Goal: Task Accomplishment & Management: Manage account settings

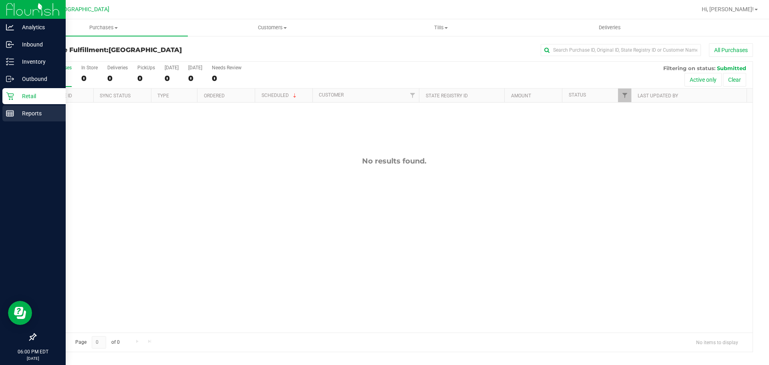
click at [14, 114] on rect at bounding box center [9, 114] width 7 height 6
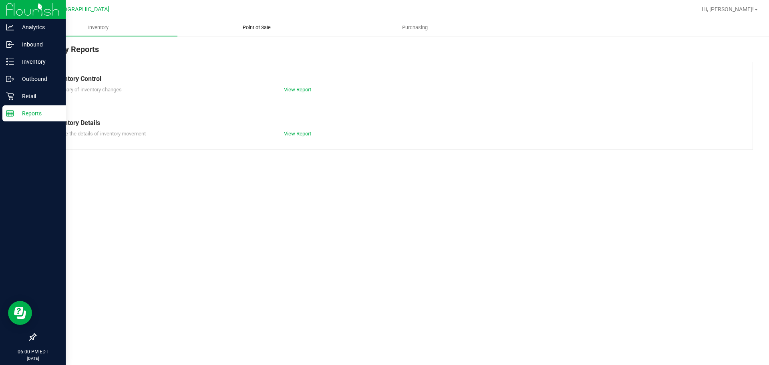
click at [255, 27] on span "Point of Sale" at bounding box center [257, 27] width 50 height 7
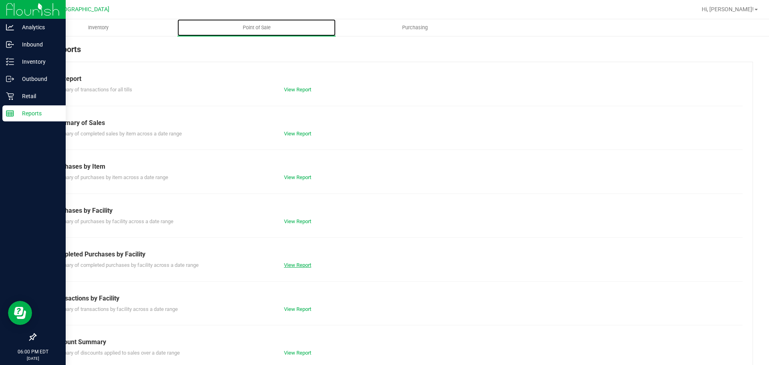
click at [293, 264] on link "View Report" at bounding box center [297, 265] width 27 height 6
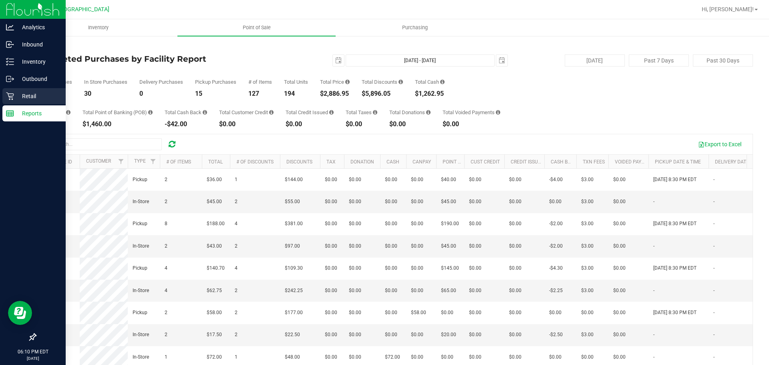
click at [0, 97] on link "Retail" at bounding box center [33, 96] width 66 height 17
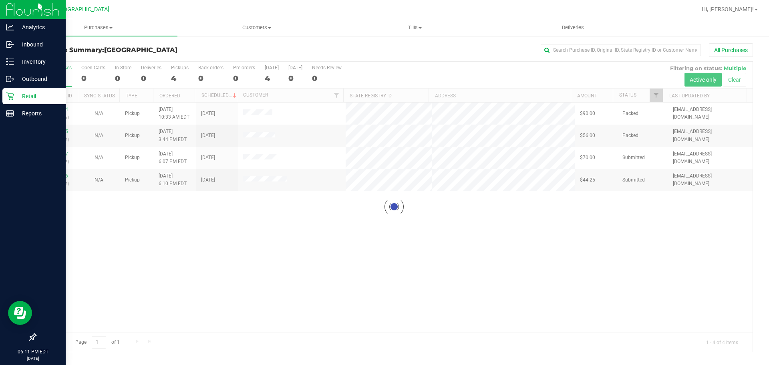
click at [92, 36] on link "Purchases Summary of purchases Fulfillment All purchases" at bounding box center [98, 27] width 158 height 17
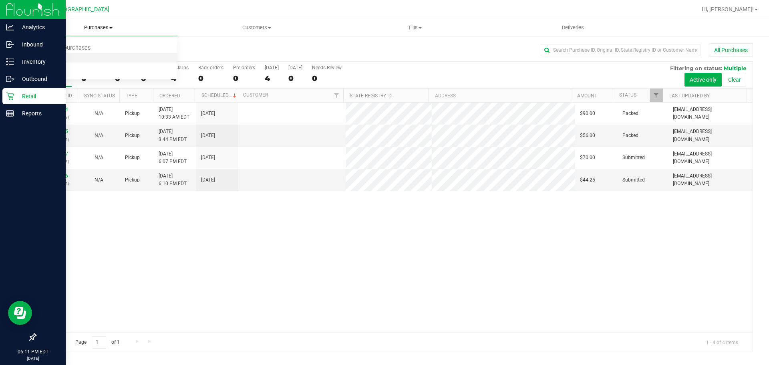
click at [69, 57] on li "Fulfillment" at bounding box center [98, 58] width 158 height 10
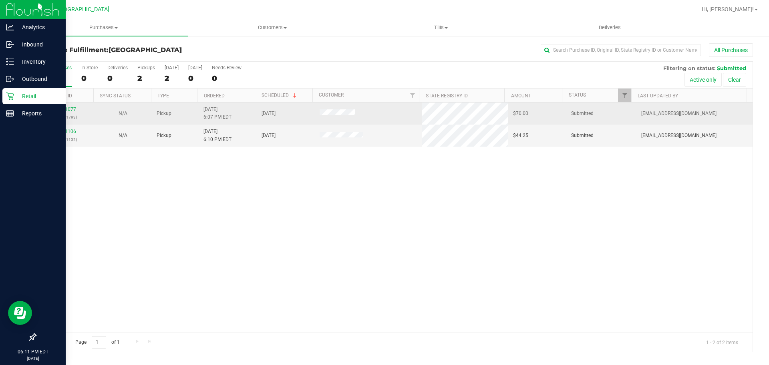
click at [75, 109] on div "11991077 (320081793)" at bounding box center [64, 113] width 48 height 15
click at [72, 110] on link "11991077" at bounding box center [65, 110] width 22 height 6
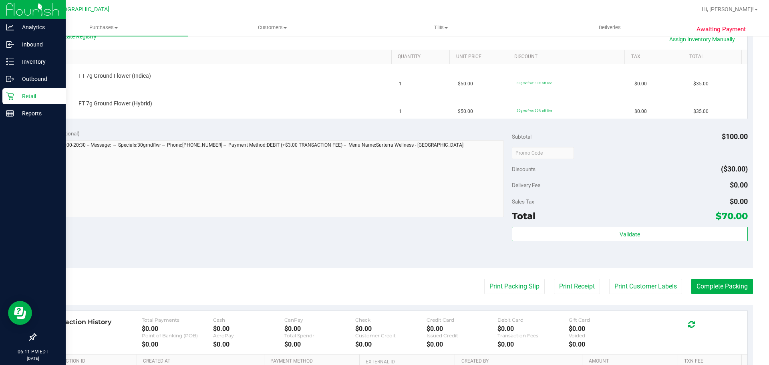
scroll to position [200, 0]
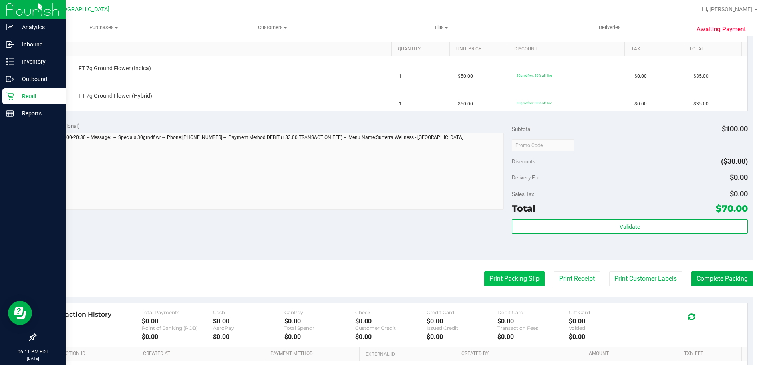
click at [484, 281] on button "Print Packing Slip" at bounding box center [514, 278] width 61 height 15
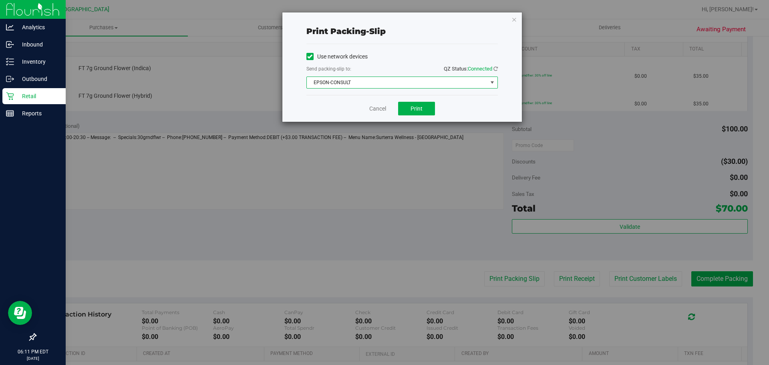
click at [417, 78] on span "EPSON-CONSULT" at bounding box center [397, 82] width 181 height 11
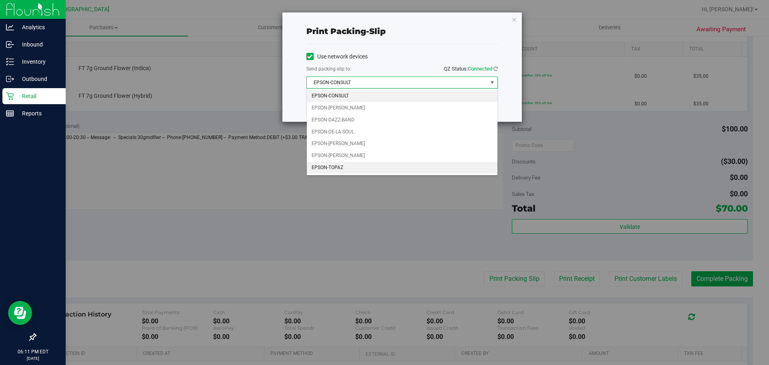
click at [341, 175] on div "Choose printer EPSON-CONSULT EPSON-[PERSON_NAME] EPSON-DAZZ-BAND EPSON-DE-LA-SO…" at bounding box center [403, 132] width 192 height 87
click at [341, 168] on li "EPSON-TOPAZ" at bounding box center [402, 168] width 191 height 12
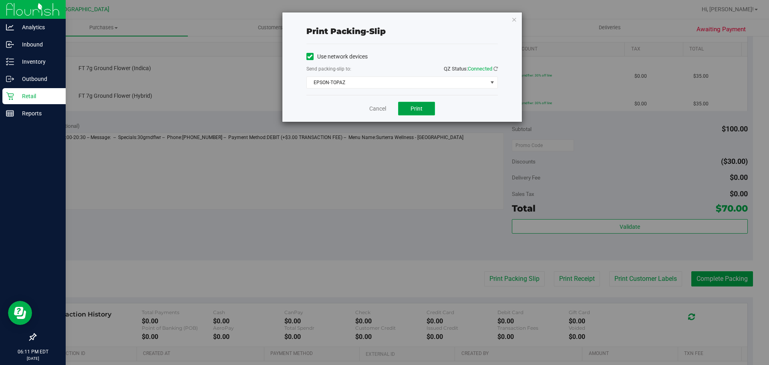
click at [403, 109] on button "Print" at bounding box center [416, 109] width 37 height 14
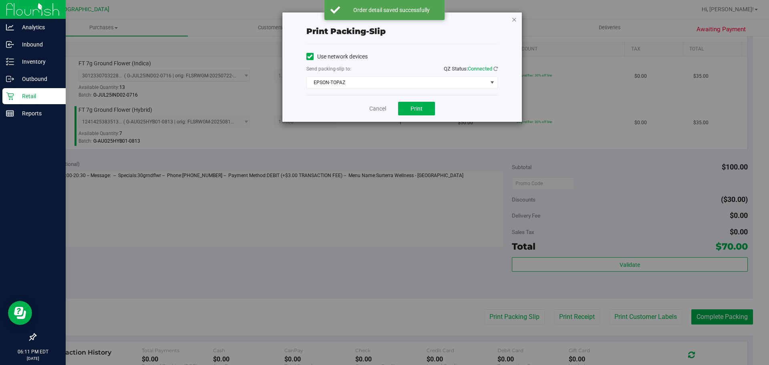
click at [513, 18] on icon "button" at bounding box center [515, 19] width 6 height 10
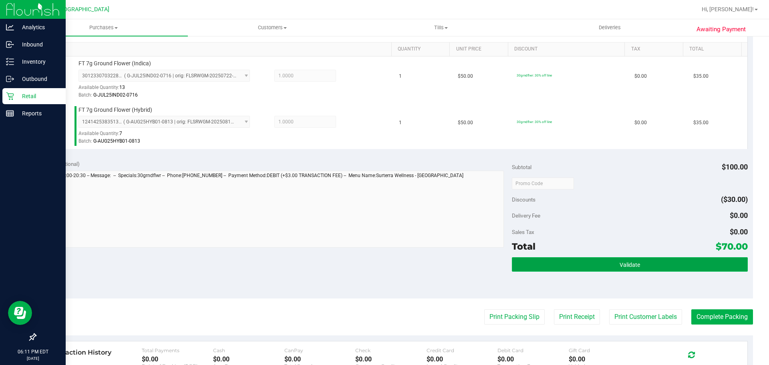
click at [513, 270] on button "Validate" at bounding box center [630, 264] width 236 height 14
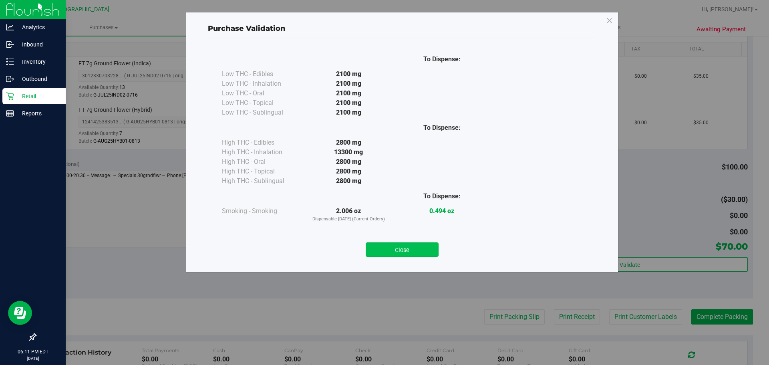
click at [392, 252] on button "Close" at bounding box center [402, 249] width 73 height 14
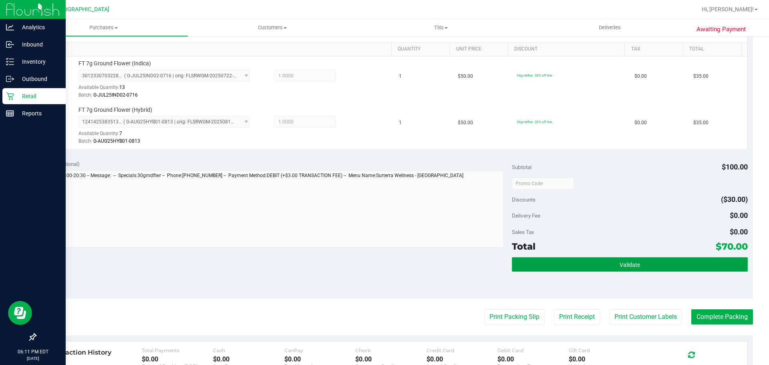
click at [678, 268] on button "Validate" at bounding box center [630, 264] width 236 height 14
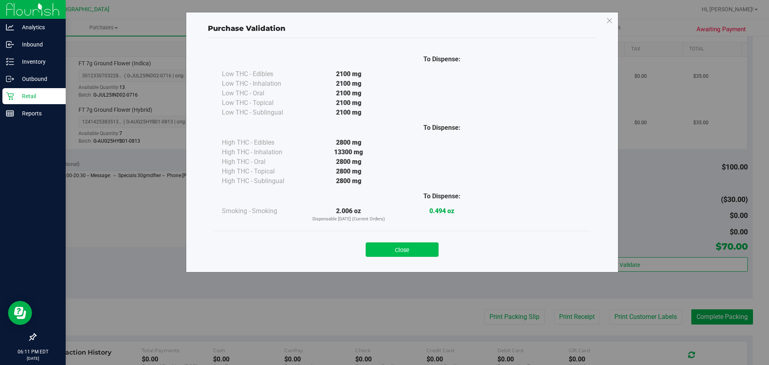
click at [390, 252] on button "Close" at bounding box center [402, 249] width 73 height 14
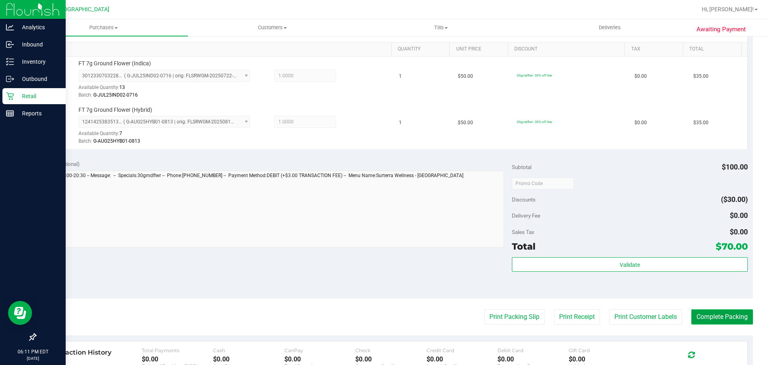
click at [728, 316] on button "Complete Packing" at bounding box center [723, 316] width 62 height 15
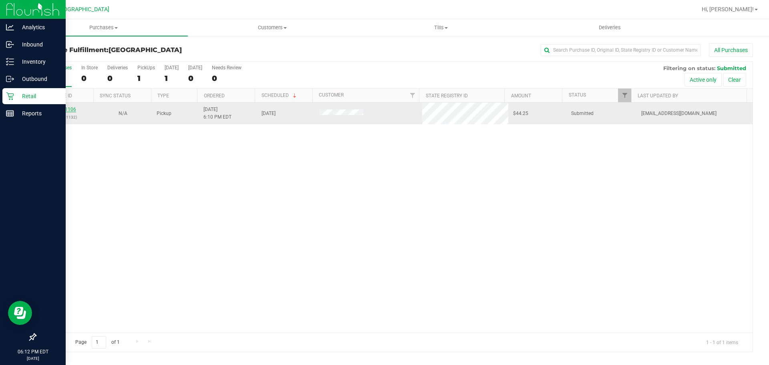
click at [71, 109] on link "11991106" at bounding box center [65, 110] width 22 height 6
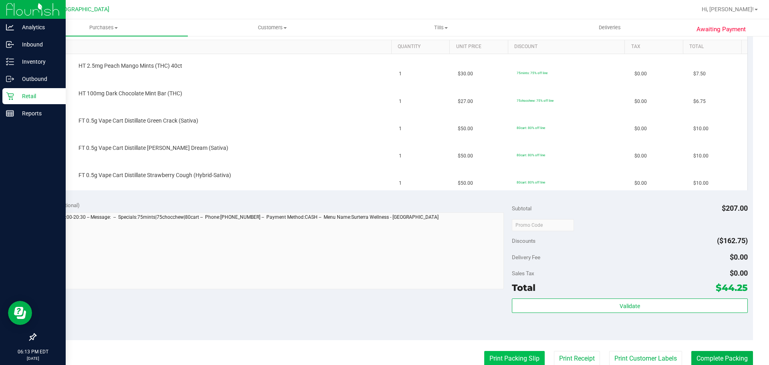
scroll to position [240, 0]
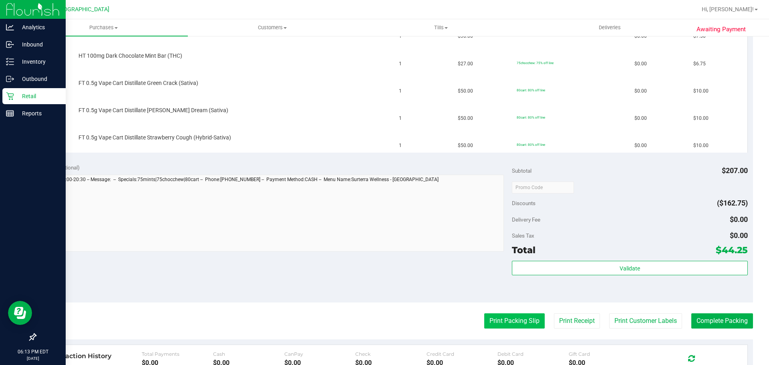
click at [500, 320] on button "Print Packing Slip" at bounding box center [514, 320] width 61 height 15
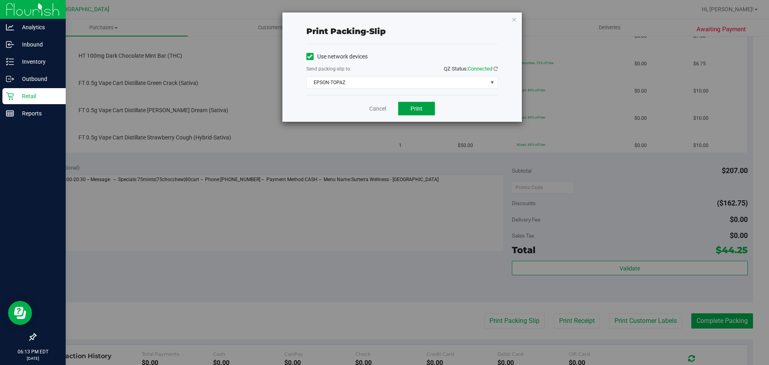
click at [425, 110] on button "Print" at bounding box center [416, 109] width 37 height 14
click at [514, 22] on icon "button" at bounding box center [515, 19] width 6 height 10
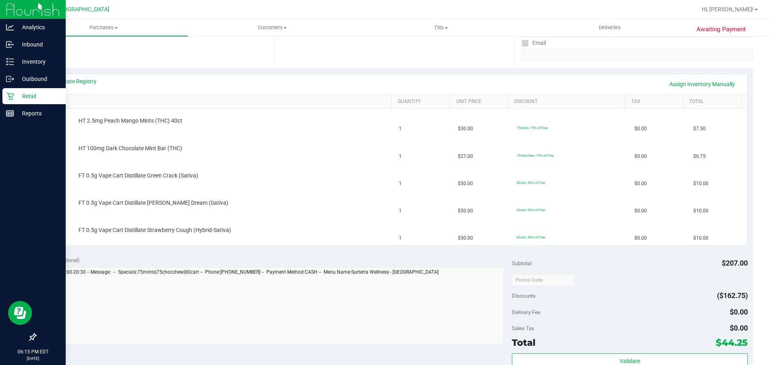
scroll to position [120, 0]
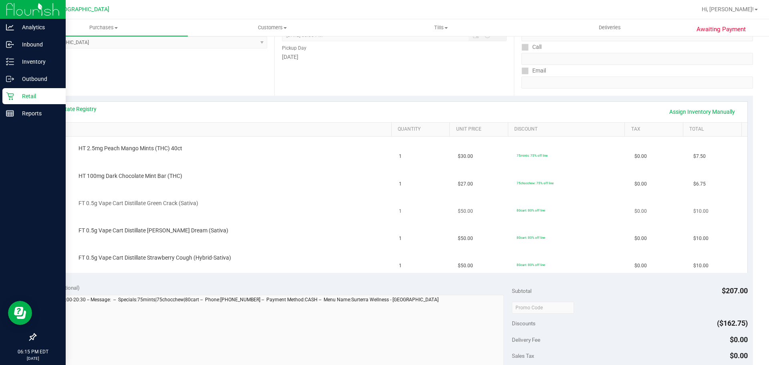
click at [326, 205] on div "FT 0.5g Vape Cart Distillate Green Crack (Sativa)" at bounding box center [231, 204] width 313 height 8
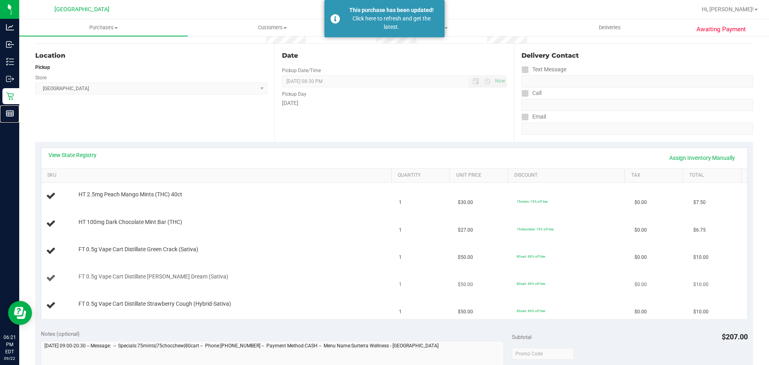
scroll to position [0, 0]
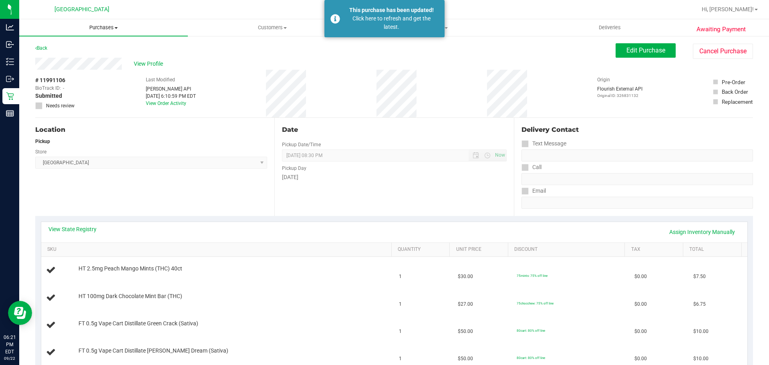
click at [73, 26] on span "Purchases" at bounding box center [103, 27] width 169 height 7
click at [64, 60] on span "Fulfillment" at bounding box center [44, 58] width 50 height 7
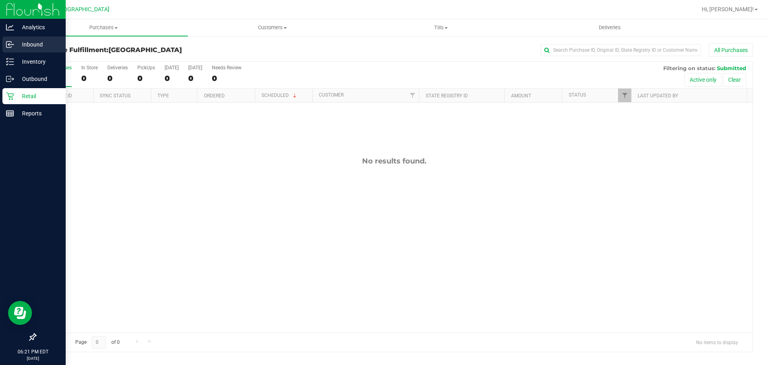
click at [9, 51] on div "Inbound" at bounding box center [33, 44] width 63 height 16
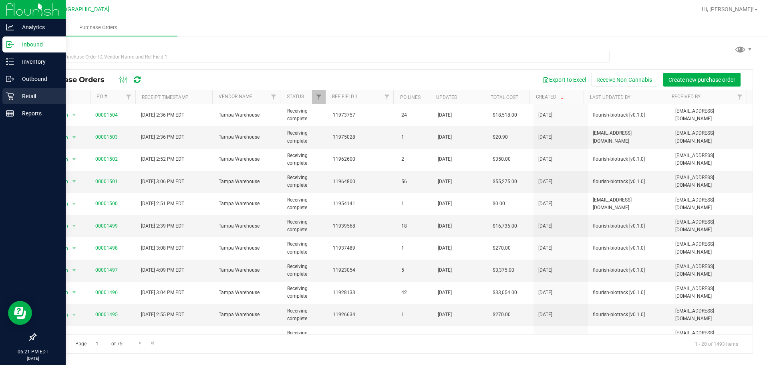
click at [0, 99] on link "Retail" at bounding box center [33, 96] width 66 height 17
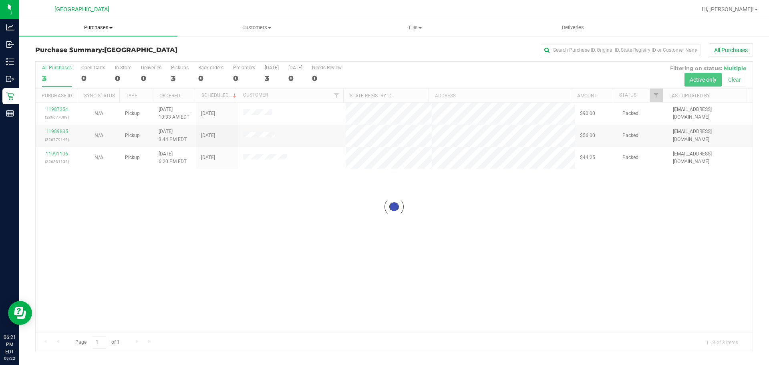
click at [109, 29] on span "Purchases" at bounding box center [98, 27] width 158 height 7
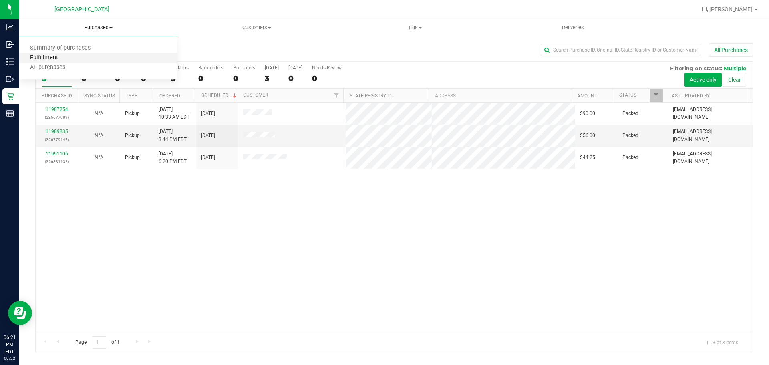
click at [49, 59] on span "Fulfillment" at bounding box center [44, 58] width 50 height 7
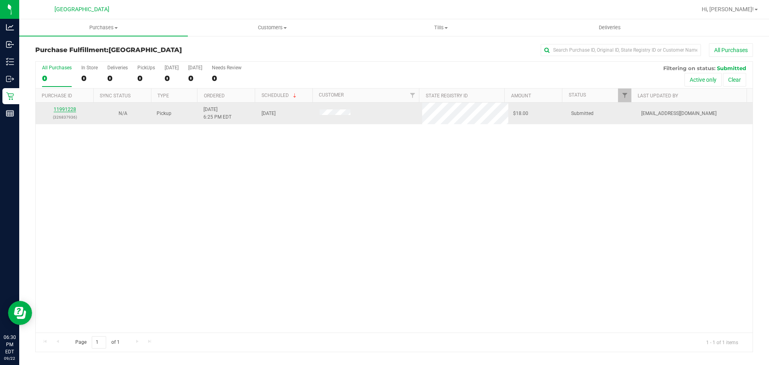
click at [61, 108] on link "11991228" at bounding box center [65, 110] width 22 height 6
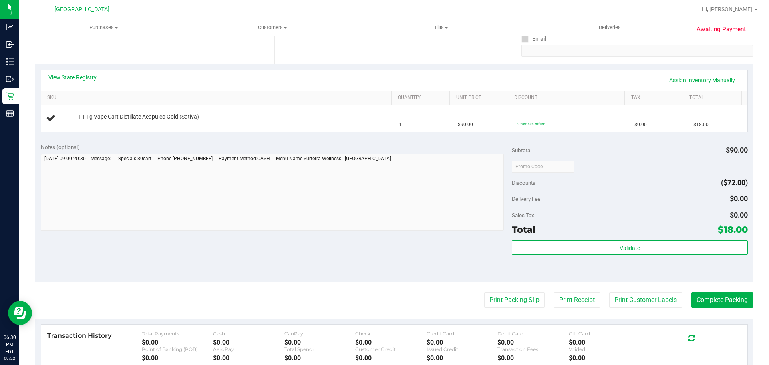
scroll to position [200, 0]
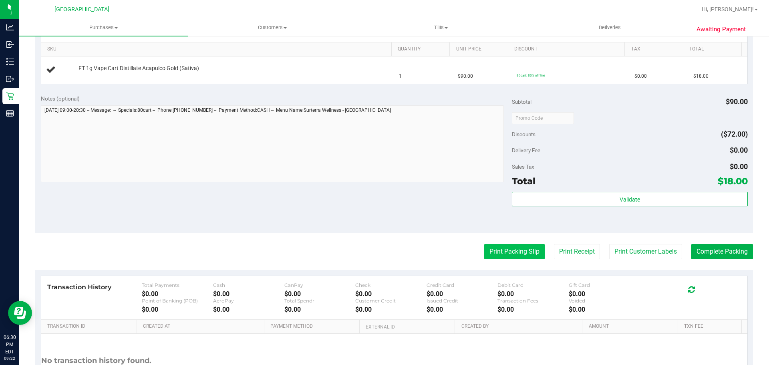
click at [521, 256] on button "Print Packing Slip" at bounding box center [514, 251] width 61 height 15
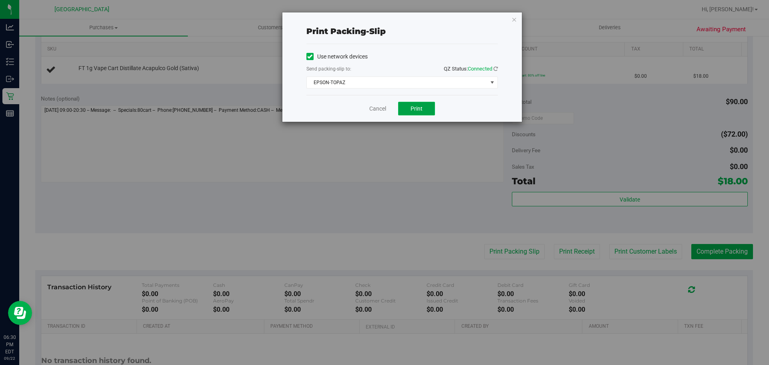
click at [418, 106] on span "Print" at bounding box center [417, 108] width 12 height 6
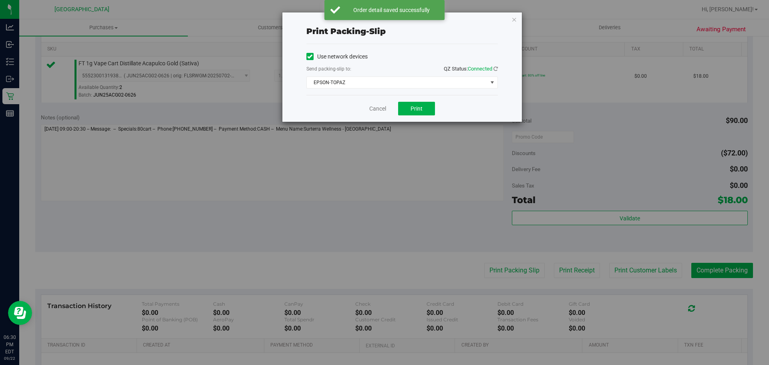
click at [517, 33] on div "Print packing-slip Use network devices Send packing-slip to: QZ Status: Connect…" at bounding box center [403, 66] width 240 height 109
click at [516, 18] on icon "button" at bounding box center [515, 19] width 6 height 10
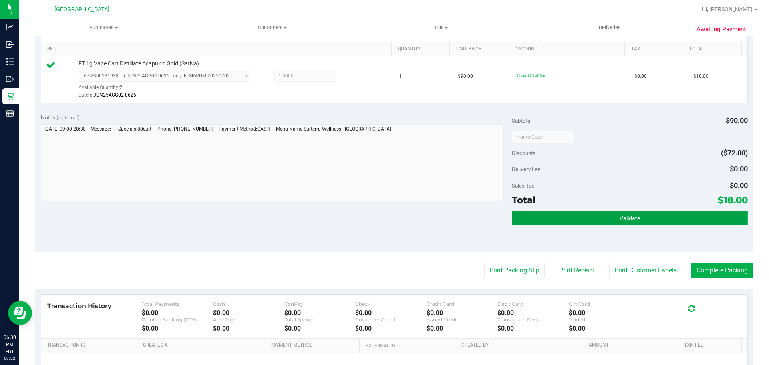
click at [579, 219] on button "Validate" at bounding box center [630, 218] width 236 height 14
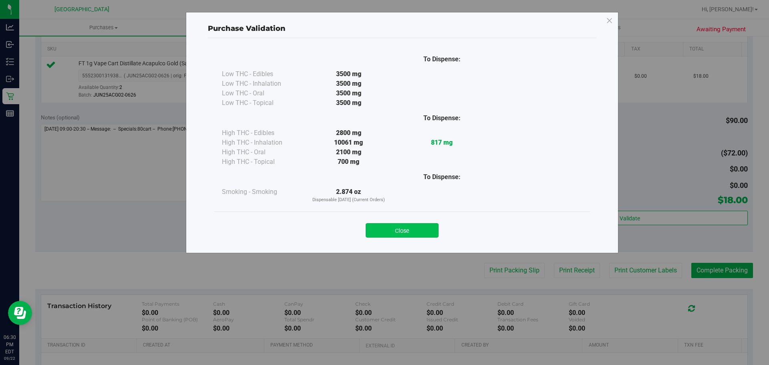
click at [413, 232] on button "Close" at bounding box center [402, 230] width 73 height 14
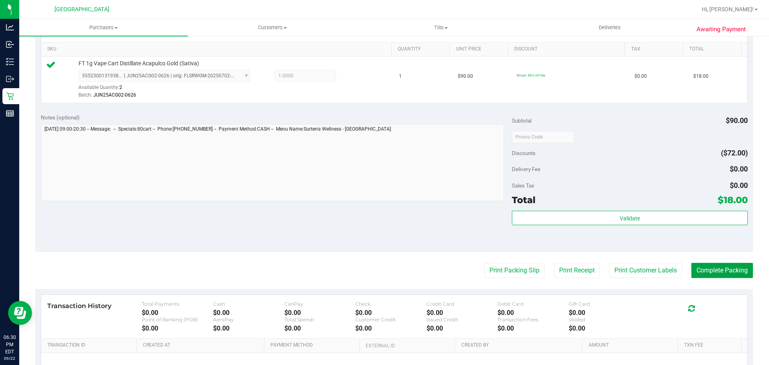
click at [724, 265] on button "Complete Packing" at bounding box center [723, 270] width 62 height 15
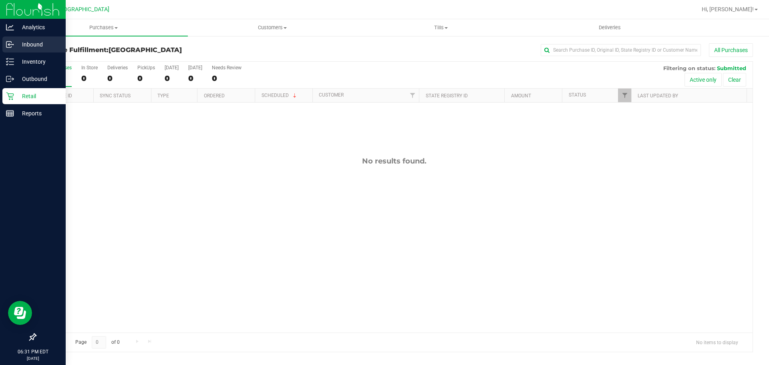
click at [9, 45] on icon at bounding box center [8, 44] width 1 height 1
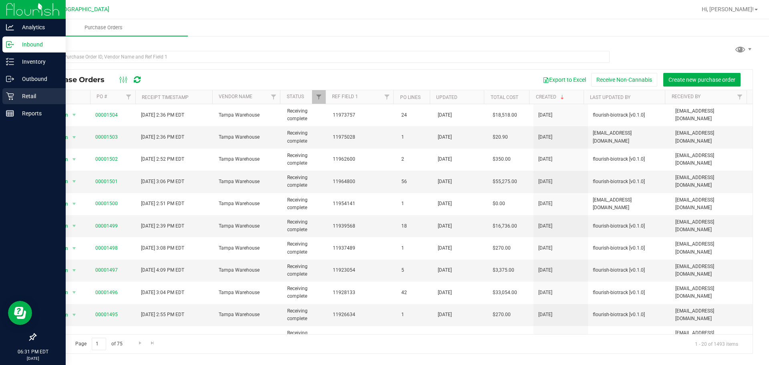
click at [16, 93] on p "Retail" at bounding box center [38, 96] width 48 height 10
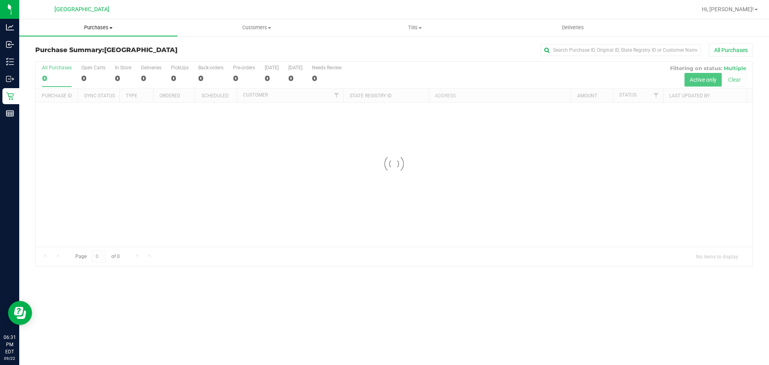
click at [106, 24] on span "Purchases" at bounding box center [98, 27] width 158 height 7
click at [50, 58] on span "Fulfillment" at bounding box center [44, 58] width 50 height 7
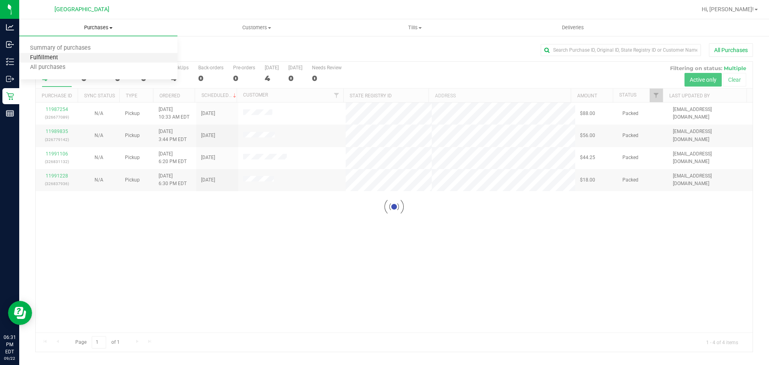
click at [55, 58] on span "Fulfillment" at bounding box center [44, 58] width 50 height 7
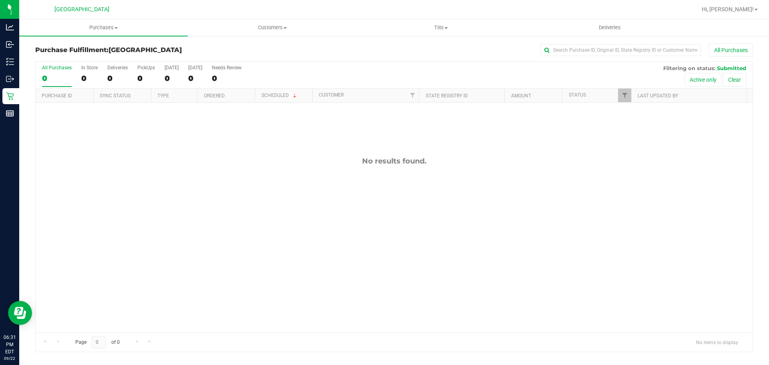
click at [95, 128] on div "No results found." at bounding box center [394, 245] width 717 height 284
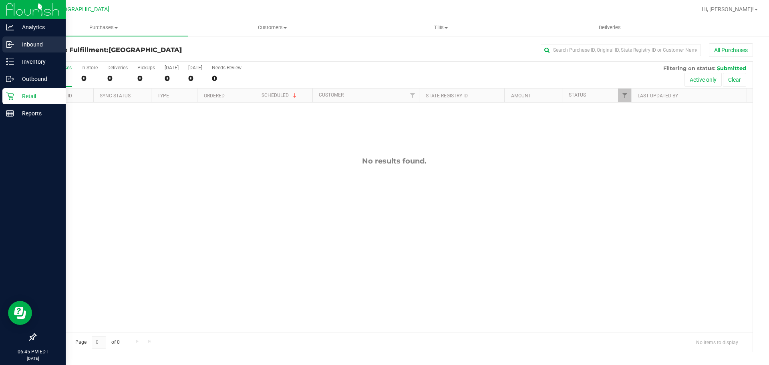
click at [39, 42] on p "Inbound" at bounding box center [38, 45] width 48 height 10
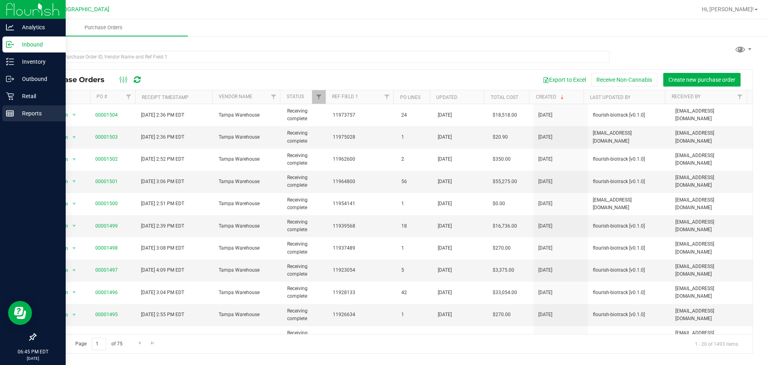
click at [2, 113] on link "Reports" at bounding box center [33, 113] width 66 height 17
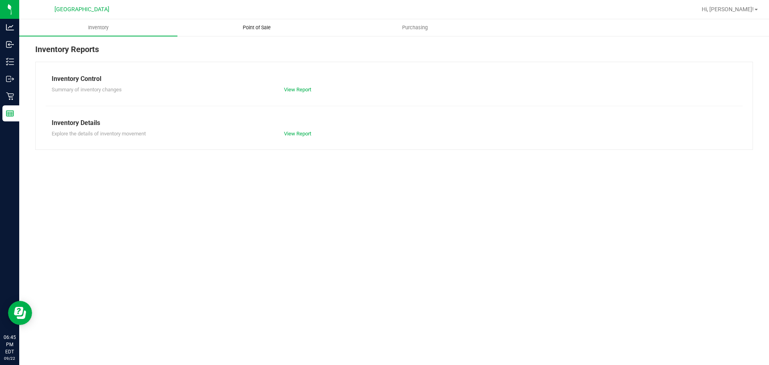
click at [267, 23] on uib-tab-heading "Point of Sale" at bounding box center [256, 28] width 157 height 16
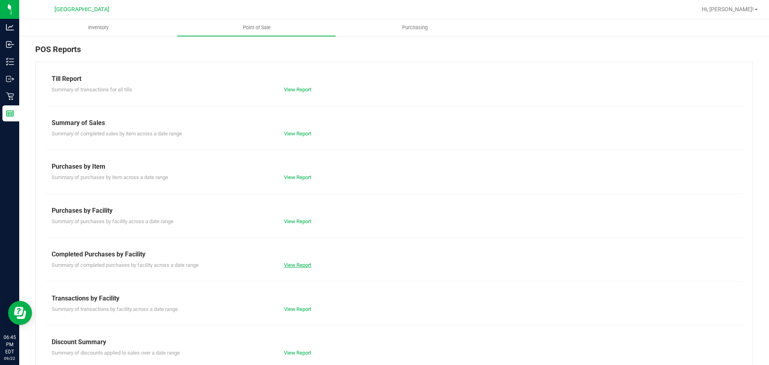
click at [296, 262] on link "View Report" at bounding box center [297, 265] width 27 height 6
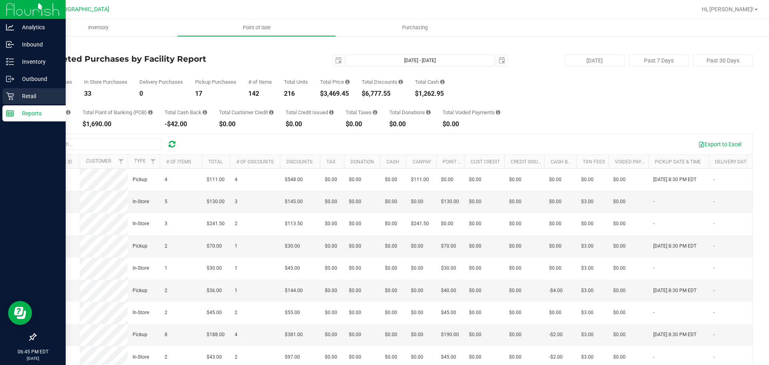
click at [14, 99] on icon at bounding box center [10, 96] width 8 height 8
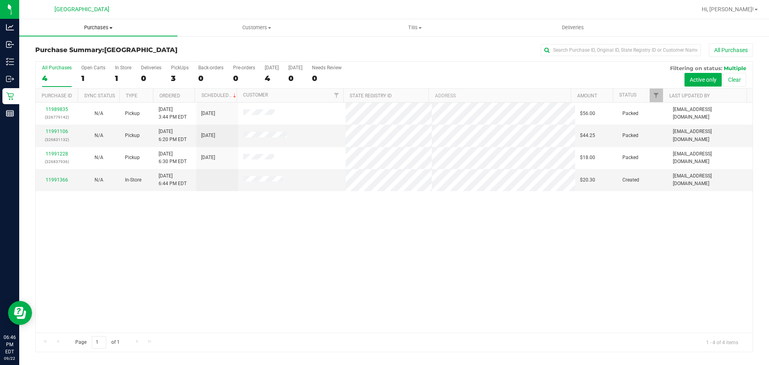
click at [103, 31] on span "Purchases" at bounding box center [98, 27] width 158 height 7
click at [75, 57] on li "Fulfillment" at bounding box center [98, 58] width 158 height 10
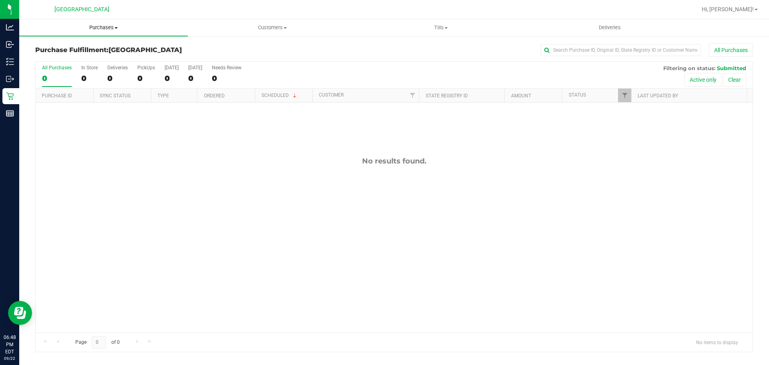
click at [94, 22] on uib-tab-heading "Purchases Summary of purchases Fulfillment All purchases" at bounding box center [103, 27] width 169 height 17
click at [82, 49] on span "Summary of purchases" at bounding box center [60, 48] width 82 height 7
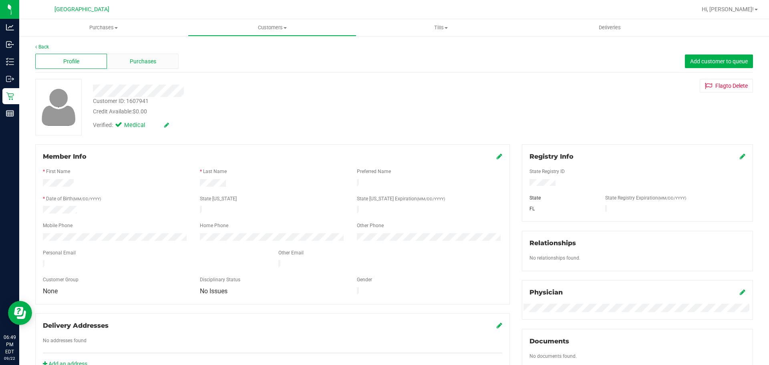
click at [140, 57] on span "Purchases" at bounding box center [143, 61] width 26 height 8
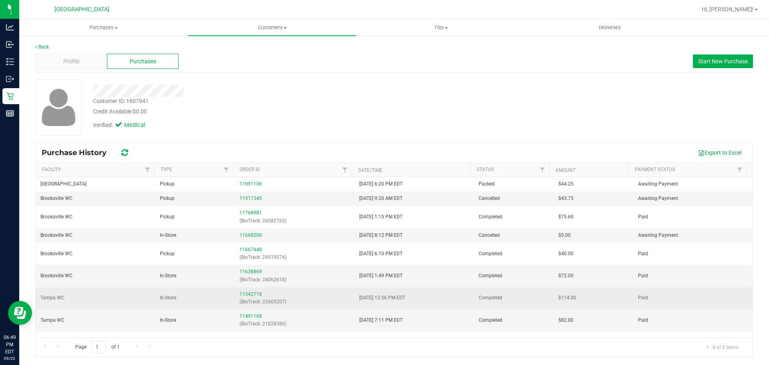
drag, startPoint x: 133, startPoint y: 303, endPoint x: 161, endPoint y: 304, distance: 27.7
drag, startPoint x: 161, startPoint y: 304, endPoint x: 102, endPoint y: 305, distance: 58.9
click at [102, 305] on td "Tampa WC" at bounding box center [95, 298] width 119 height 22
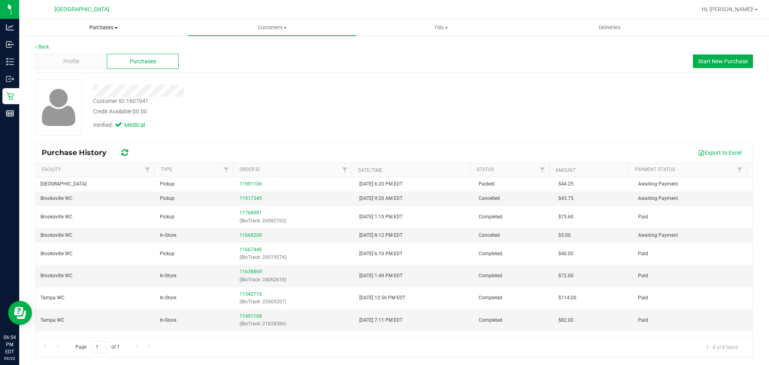
click at [109, 30] on span "Purchases" at bounding box center [103, 27] width 169 height 7
click at [48, 59] on span "Fulfillment" at bounding box center [44, 58] width 50 height 7
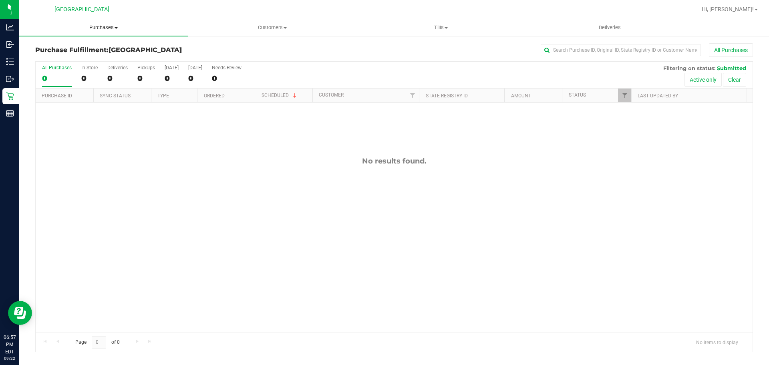
click at [111, 30] on span "Purchases" at bounding box center [103, 27] width 169 height 7
click at [89, 48] on span "Summary of purchases" at bounding box center [60, 48] width 82 height 7
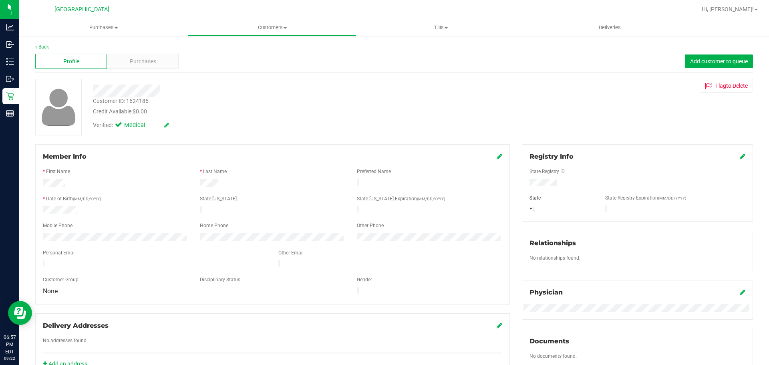
click at [136, 70] on div "Profile Purchases Add customer to queue" at bounding box center [394, 61] width 718 height 22
click at [137, 65] on span "Purchases" at bounding box center [143, 61] width 26 height 8
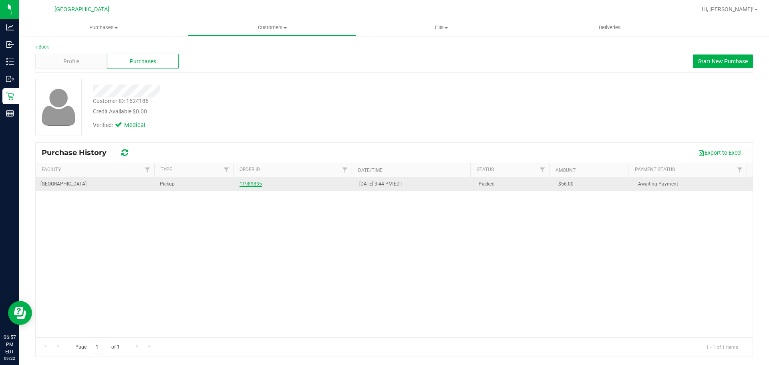
click at [246, 182] on link "11989835" at bounding box center [251, 184] width 22 height 6
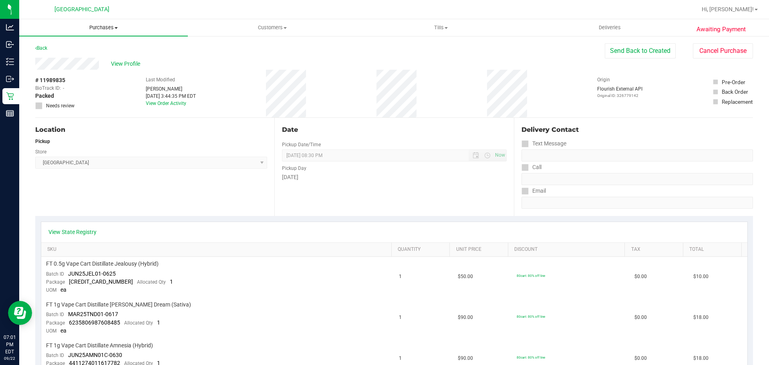
click at [96, 28] on span "Purchases" at bounding box center [103, 27] width 169 height 7
click at [46, 59] on span "Fulfillment" at bounding box center [44, 58] width 50 height 7
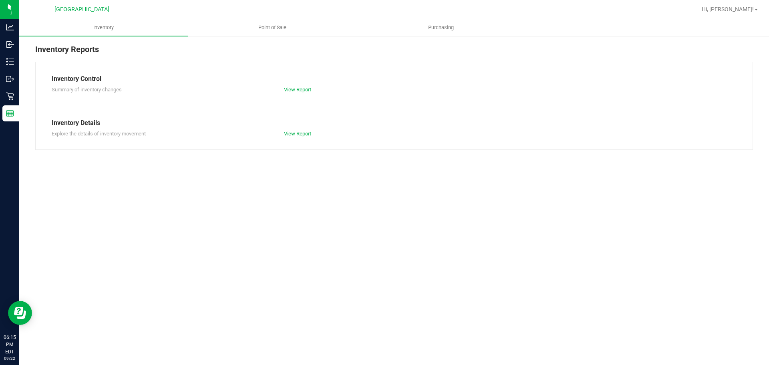
click at [255, 18] on nav "South Tampa WC Hi, Ngoc!" at bounding box center [394, 9] width 750 height 19
click at [260, 30] on span "Point of Sale" at bounding box center [273, 27] width 50 height 7
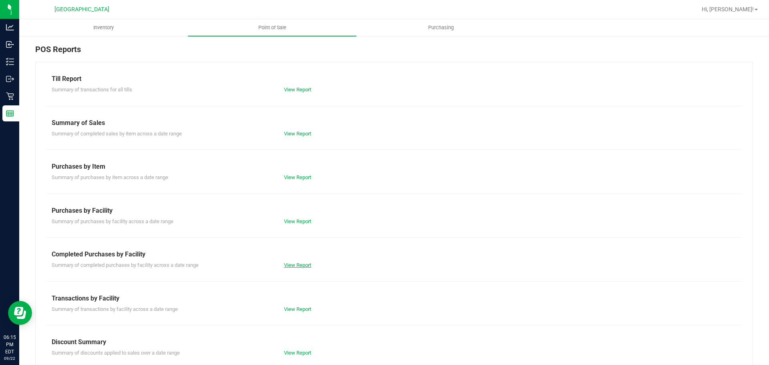
click at [299, 264] on link "View Report" at bounding box center [297, 265] width 27 height 6
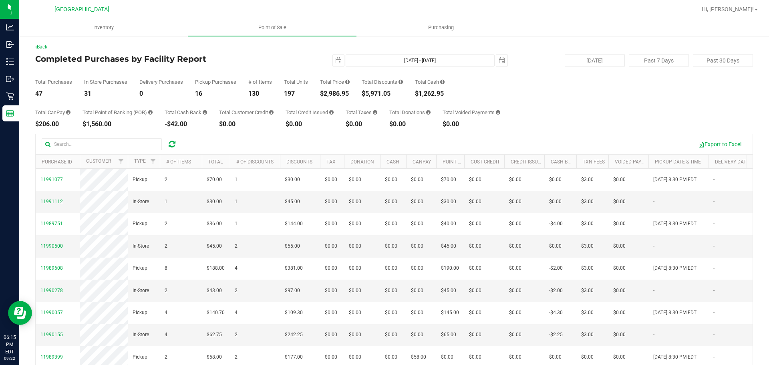
click at [47, 44] on link "Back" at bounding box center [41, 47] width 12 height 6
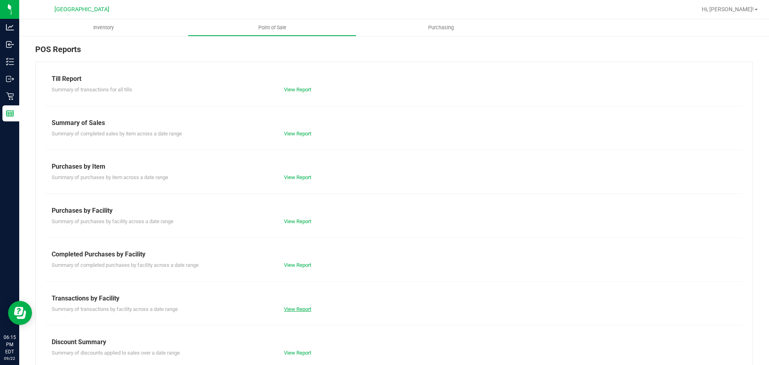
click at [287, 307] on link "View Report" at bounding box center [297, 309] width 27 height 6
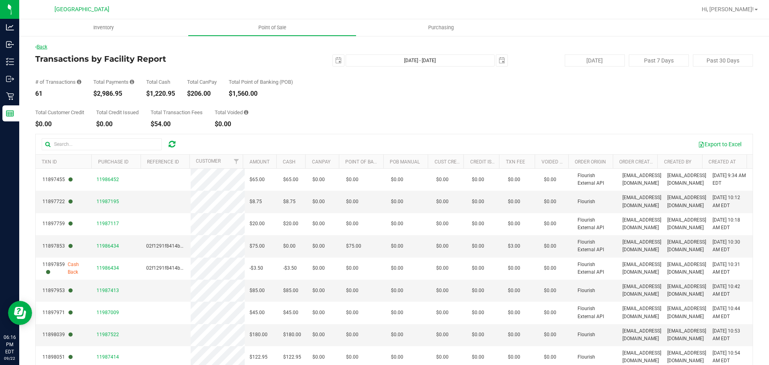
click at [47, 45] on link "Back" at bounding box center [41, 47] width 12 height 6
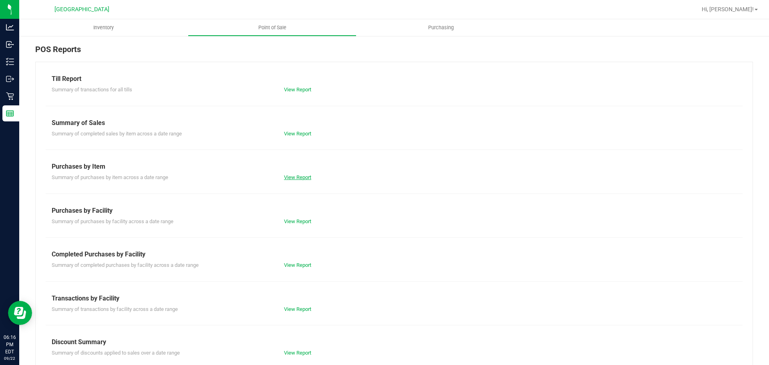
click at [308, 176] on link "View Report" at bounding box center [297, 177] width 27 height 6
click at [300, 218] on link "View Report" at bounding box center [297, 221] width 27 height 6
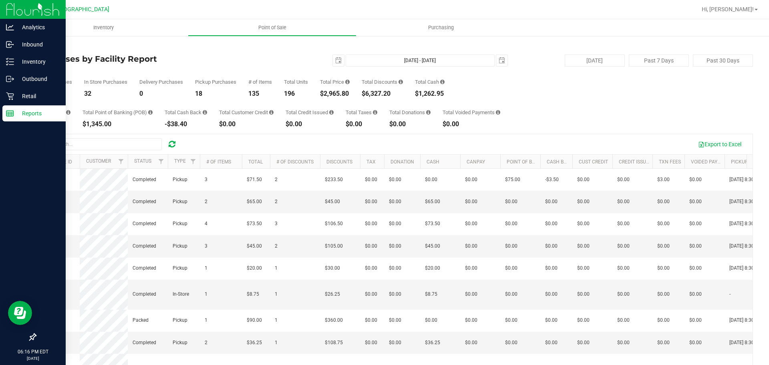
click at [40, 121] on div "Reports" at bounding box center [33, 113] width 63 height 16
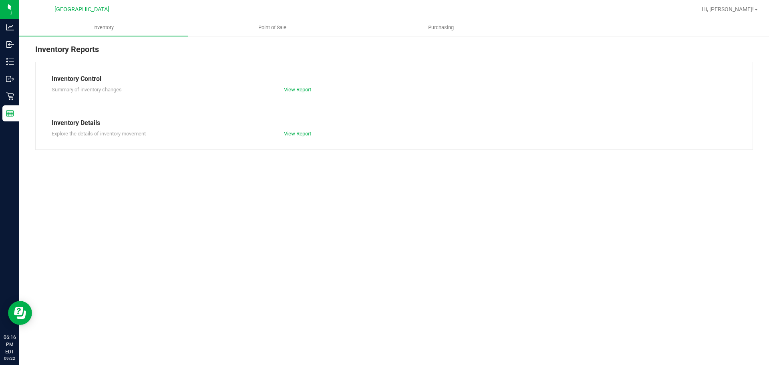
click at [258, 36] on link "Point of Sale" at bounding box center [272, 27] width 169 height 17
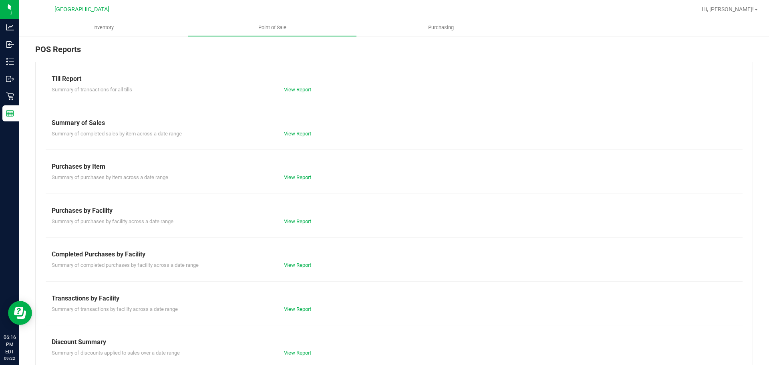
click at [293, 305] on div "View Report" at bounding box center [336, 309] width 116 height 8
click at [293, 310] on link "View Report" at bounding box center [297, 309] width 27 height 6
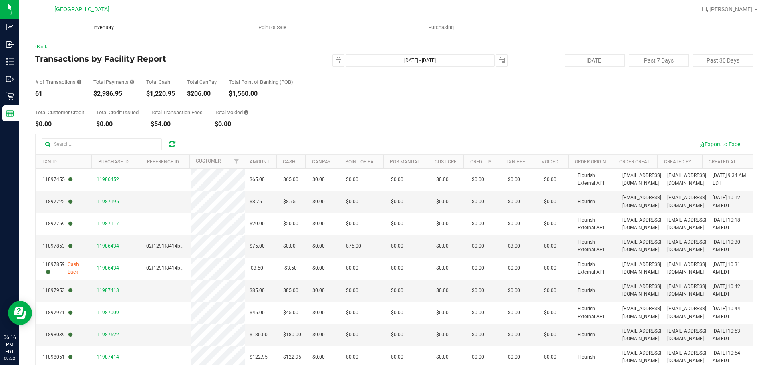
click at [119, 30] on span "Inventory" at bounding box center [104, 27] width 42 height 7
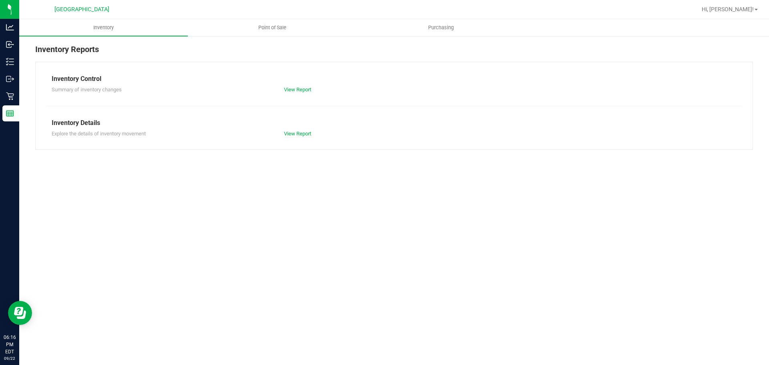
click at [451, 38] on div "Inventory Reports Inventory Control Summary of inventory changes View Report In…" at bounding box center [394, 96] width 750 height 123
click at [451, 33] on uib-tab-heading "Purchasing" at bounding box center [441, 28] width 168 height 16
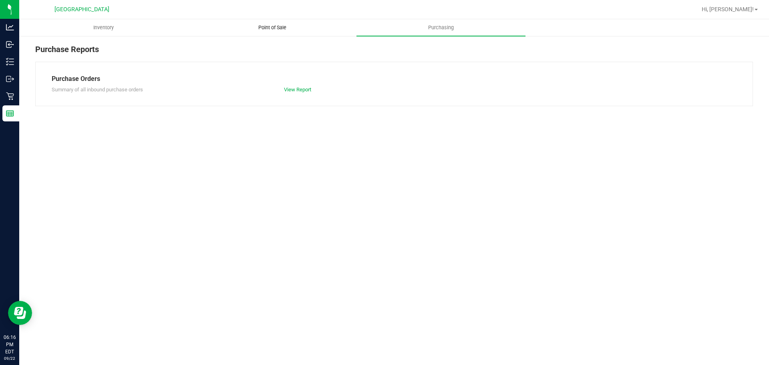
click at [277, 34] on uib-tab-heading "Point of Sale" at bounding box center [272, 28] width 168 height 16
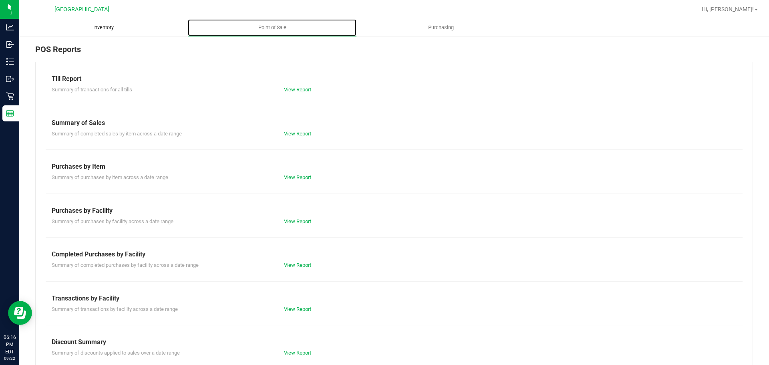
click at [114, 28] on span "Inventory" at bounding box center [104, 27] width 42 height 7
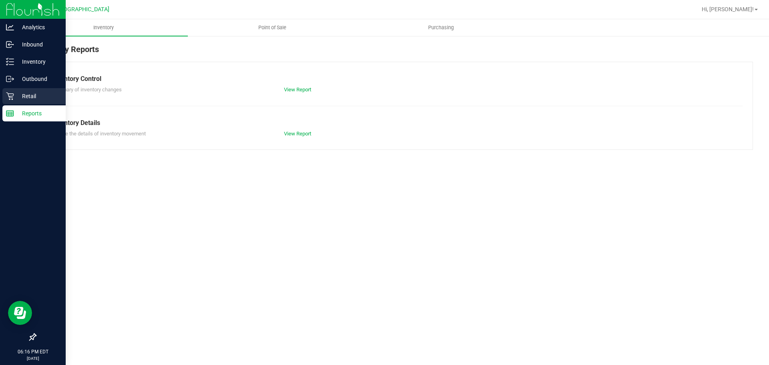
click at [0, 93] on link "Retail" at bounding box center [33, 96] width 66 height 17
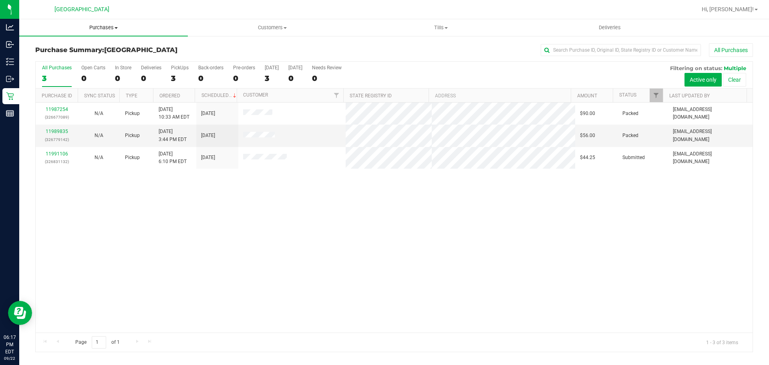
drag, startPoint x: 63, startPoint y: 45, endPoint x: 105, endPoint y: 32, distance: 44.4
click at [63, 44] on div "Purchase Summary: South Tampa WC All Purchases" at bounding box center [394, 52] width 718 height 18
click at [106, 34] on uib-tab-heading "Purchases Summary of purchases Fulfillment All purchases" at bounding box center [103, 27] width 169 height 17
click at [68, 55] on li "Fulfillment" at bounding box center [103, 58] width 169 height 10
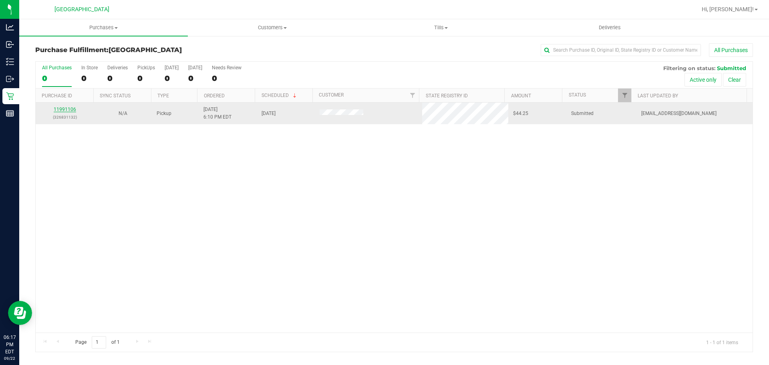
click at [60, 109] on link "11991106" at bounding box center [65, 110] width 22 height 6
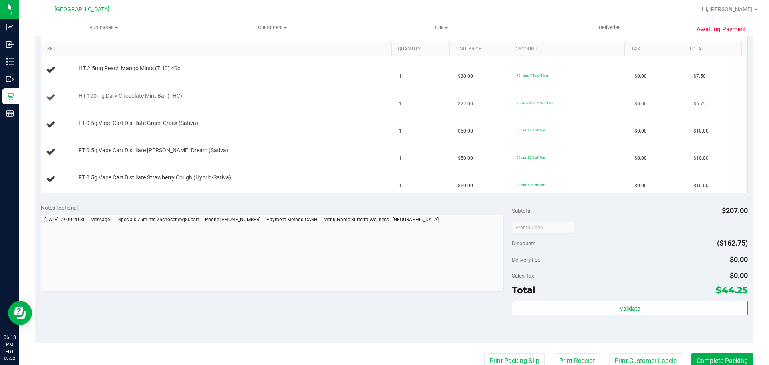
scroll to position [120, 0]
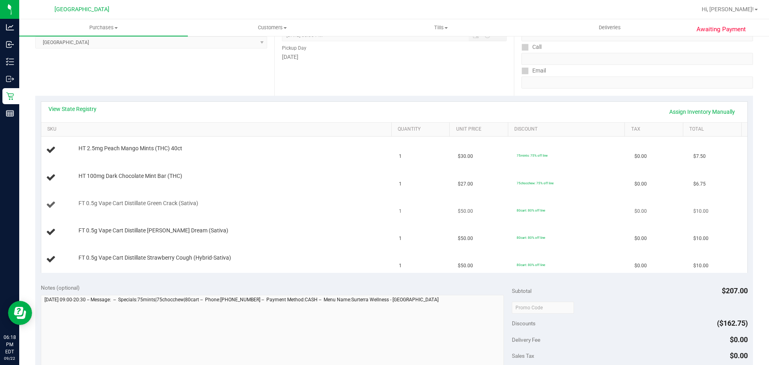
click at [297, 200] on div "FT 0.5g Vape Cart Distillate Green Crack (Sativa)" at bounding box center [231, 204] width 313 height 8
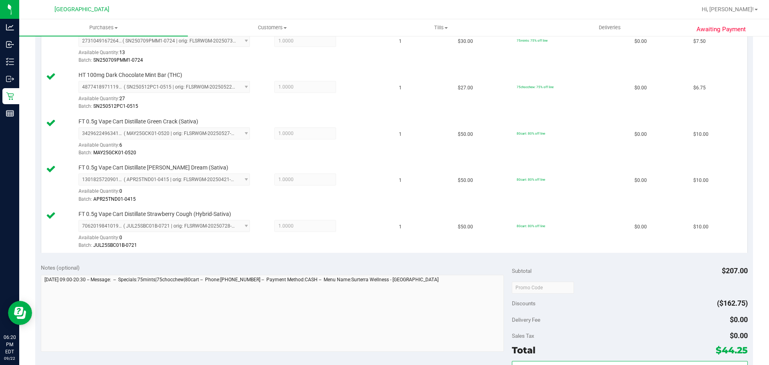
scroll to position [281, 0]
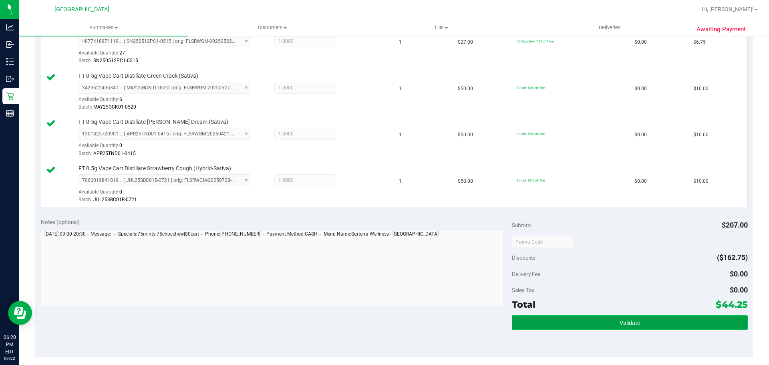
click at [560, 318] on button "Validate" at bounding box center [630, 322] width 236 height 14
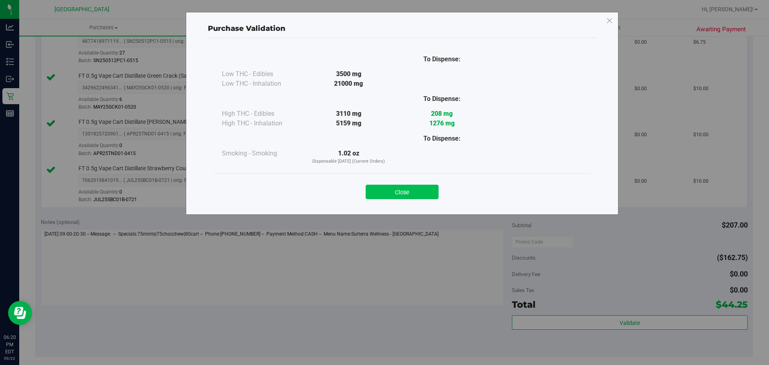
click at [405, 196] on button "Close" at bounding box center [402, 192] width 73 height 14
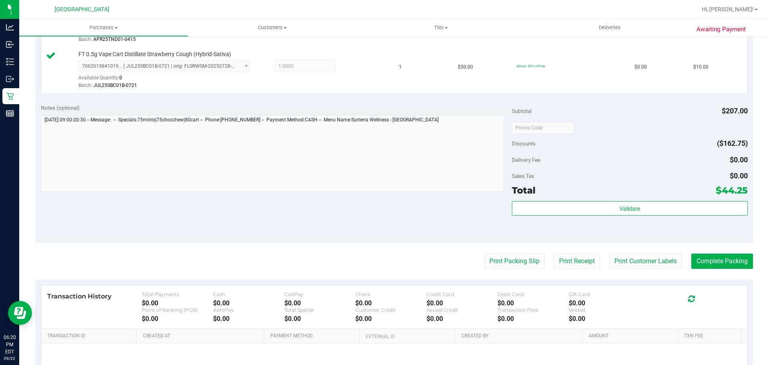
scroll to position [395, 0]
click at [727, 266] on button "Complete Packing" at bounding box center [723, 261] width 62 height 15
